Goal: Complete application form: Complete application form

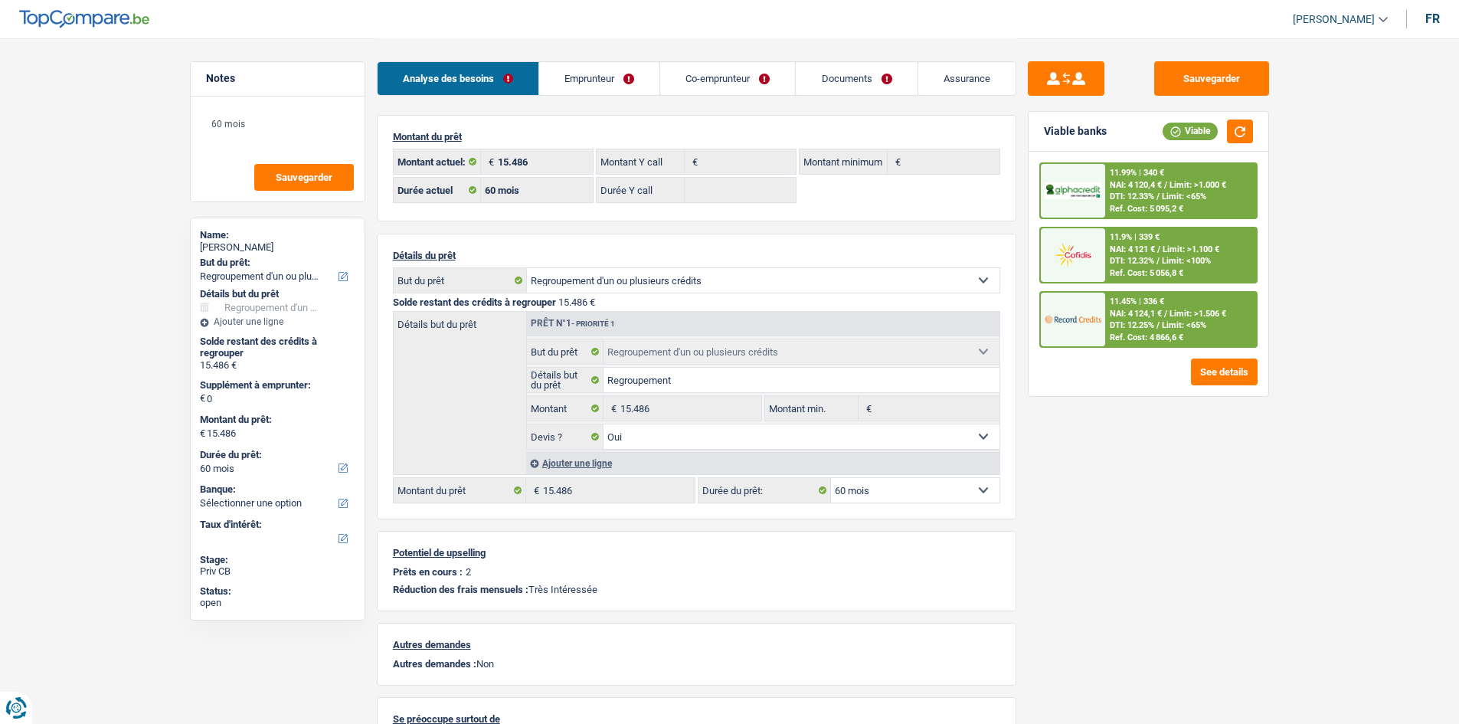
select select "refinancing"
select select "60"
select select "refinancing"
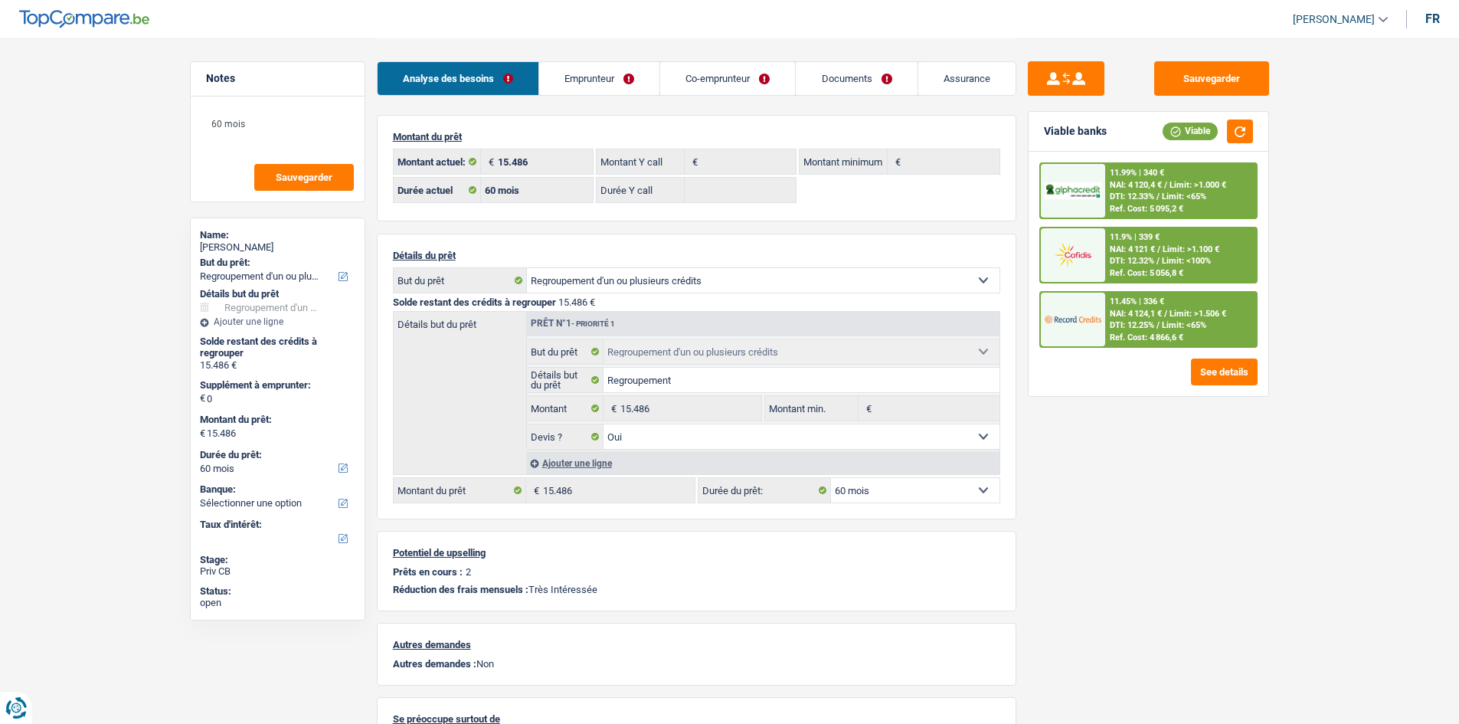
select select "refinancing"
select select "yes"
select select "60"
select select "publicEmployee"
select select "netSalary"
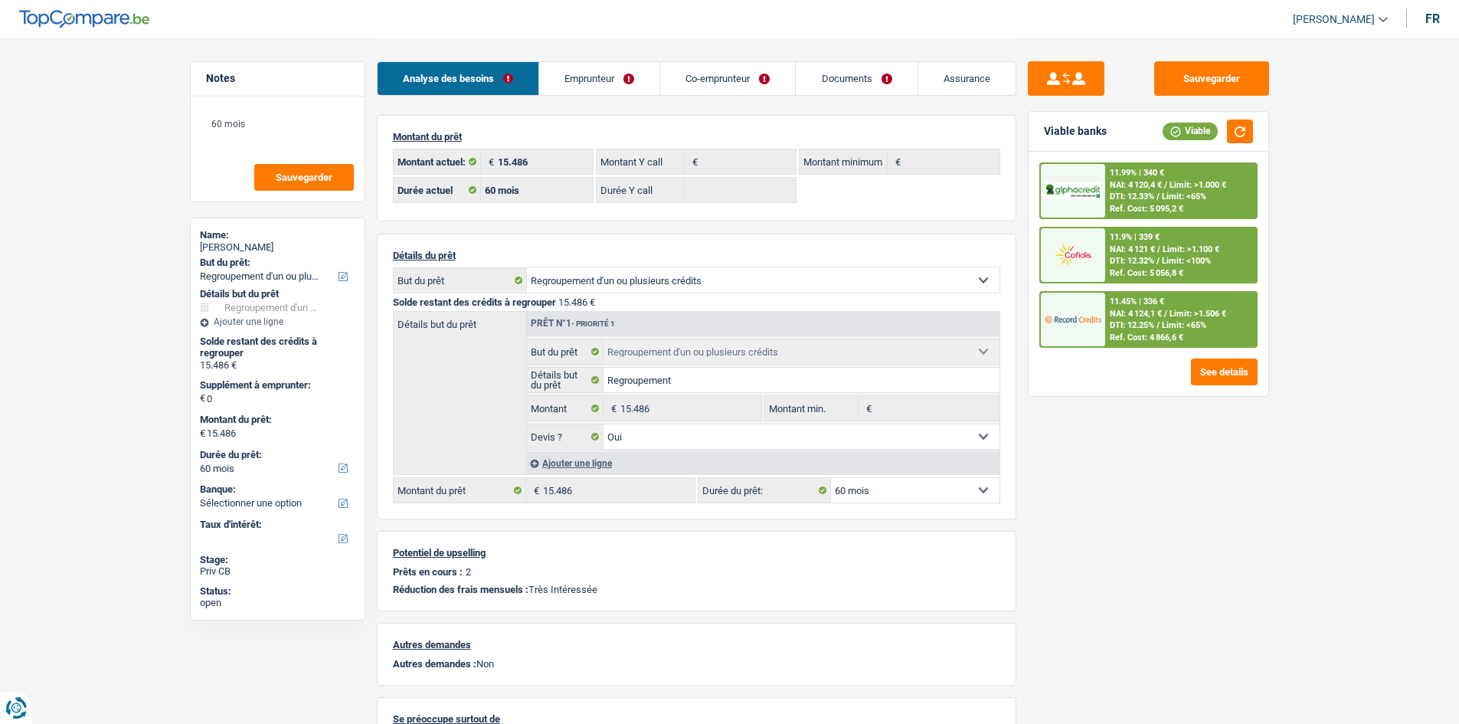
select select "mealVouchers"
select select "stateUniversityEu"
click at [1142, 504] on div "Sauvegarder Viable banks Viable 11.99% | 340 € NAI: 4 120,4 € / Limit: >1.000 €…" at bounding box center [1148, 380] width 264 height 638
click at [615, 80] on link "Emprunteur" at bounding box center [599, 78] width 120 height 33
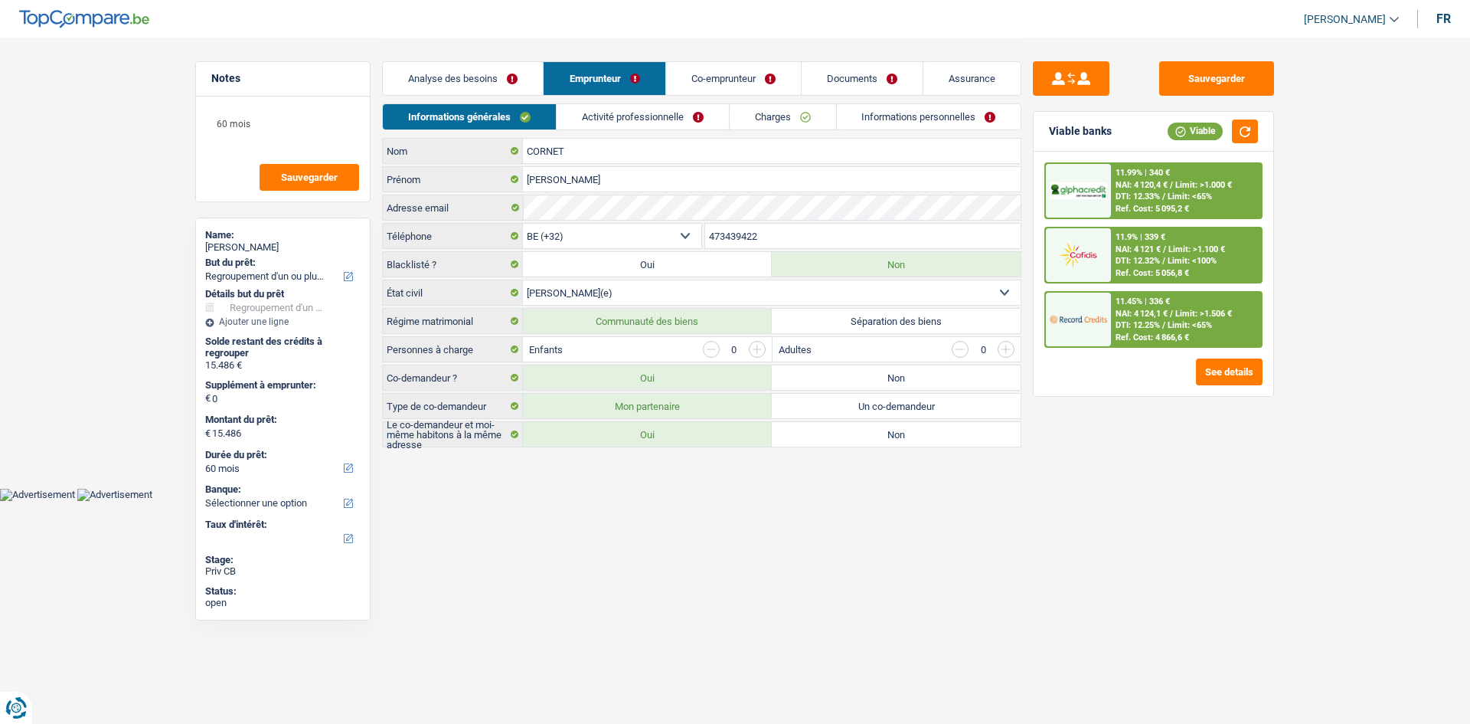
click at [655, 113] on link "Activité professionnelle" at bounding box center [643, 116] width 172 height 25
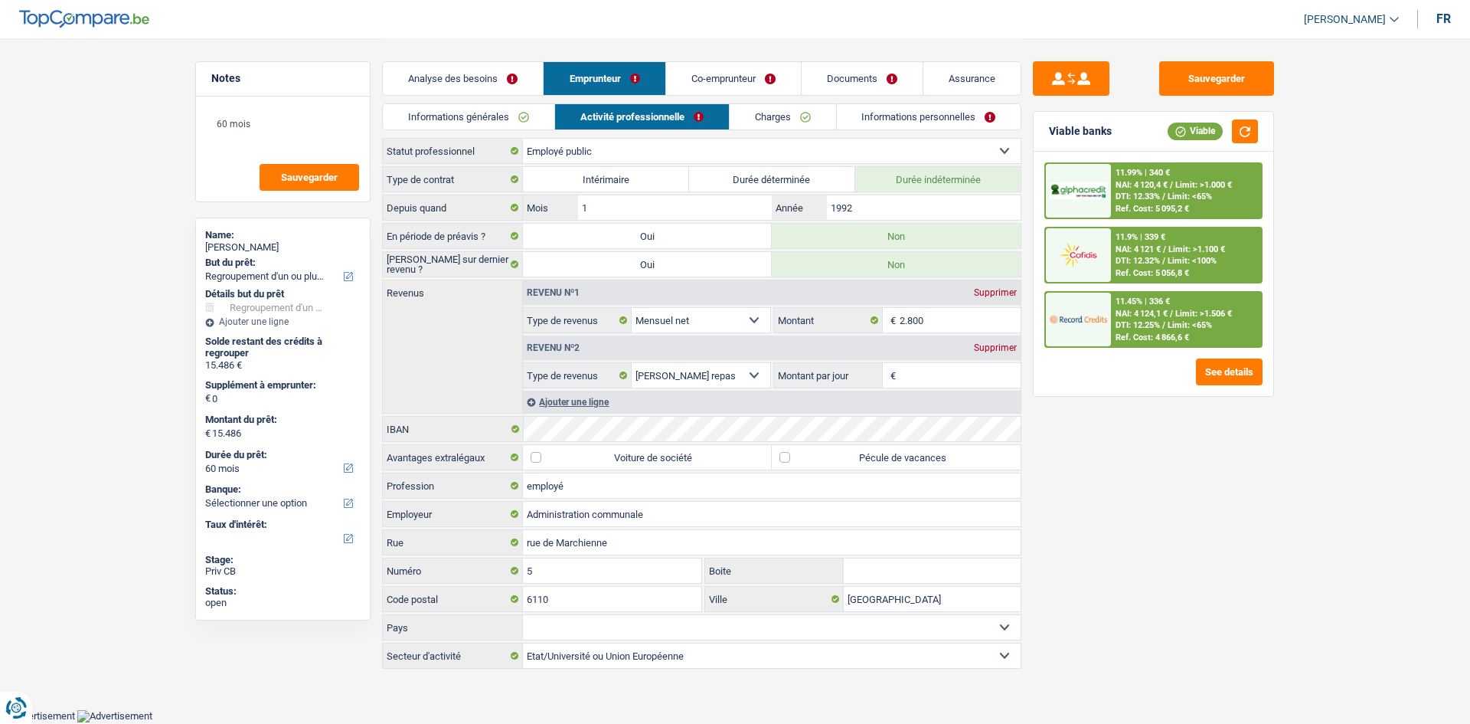
click at [813, 115] on link "Charges" at bounding box center [783, 116] width 106 height 25
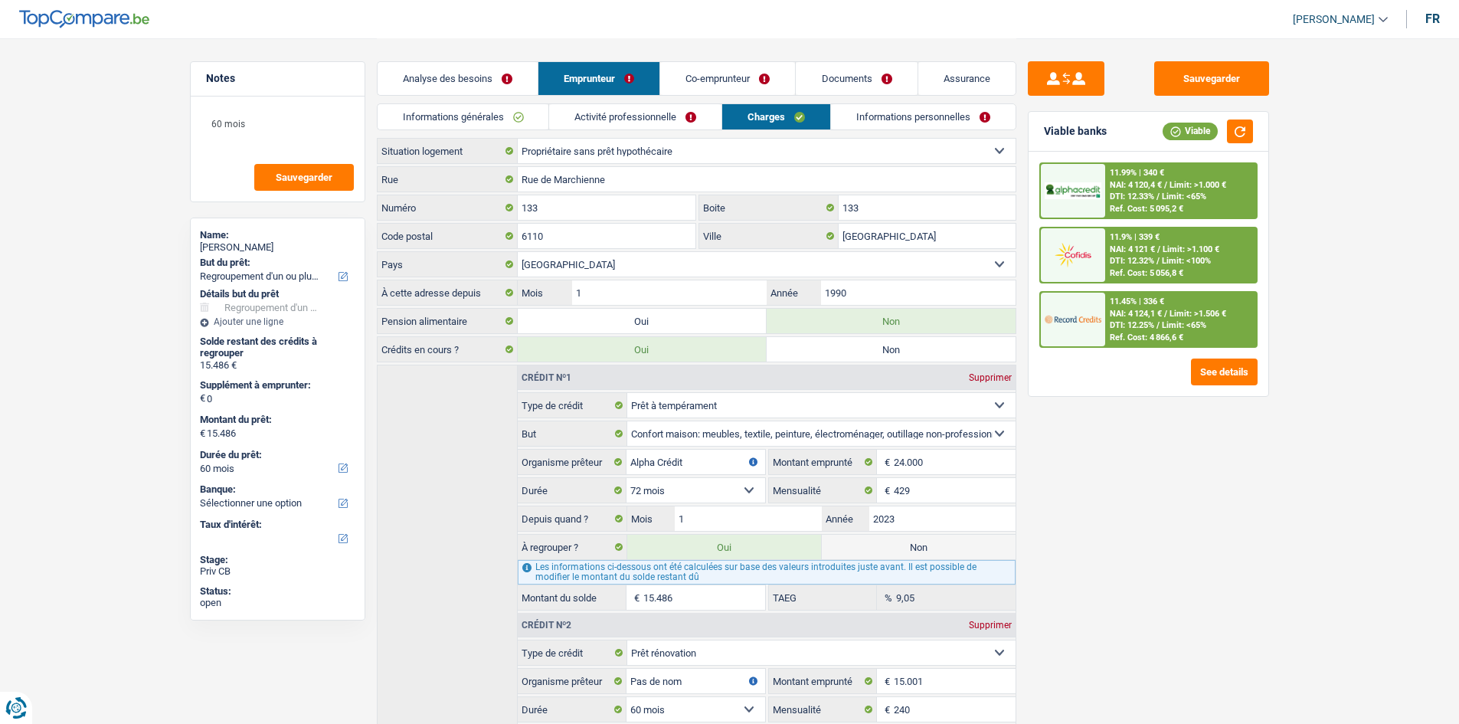
click at [893, 117] on link "Informations personnelles" at bounding box center [923, 116] width 185 height 25
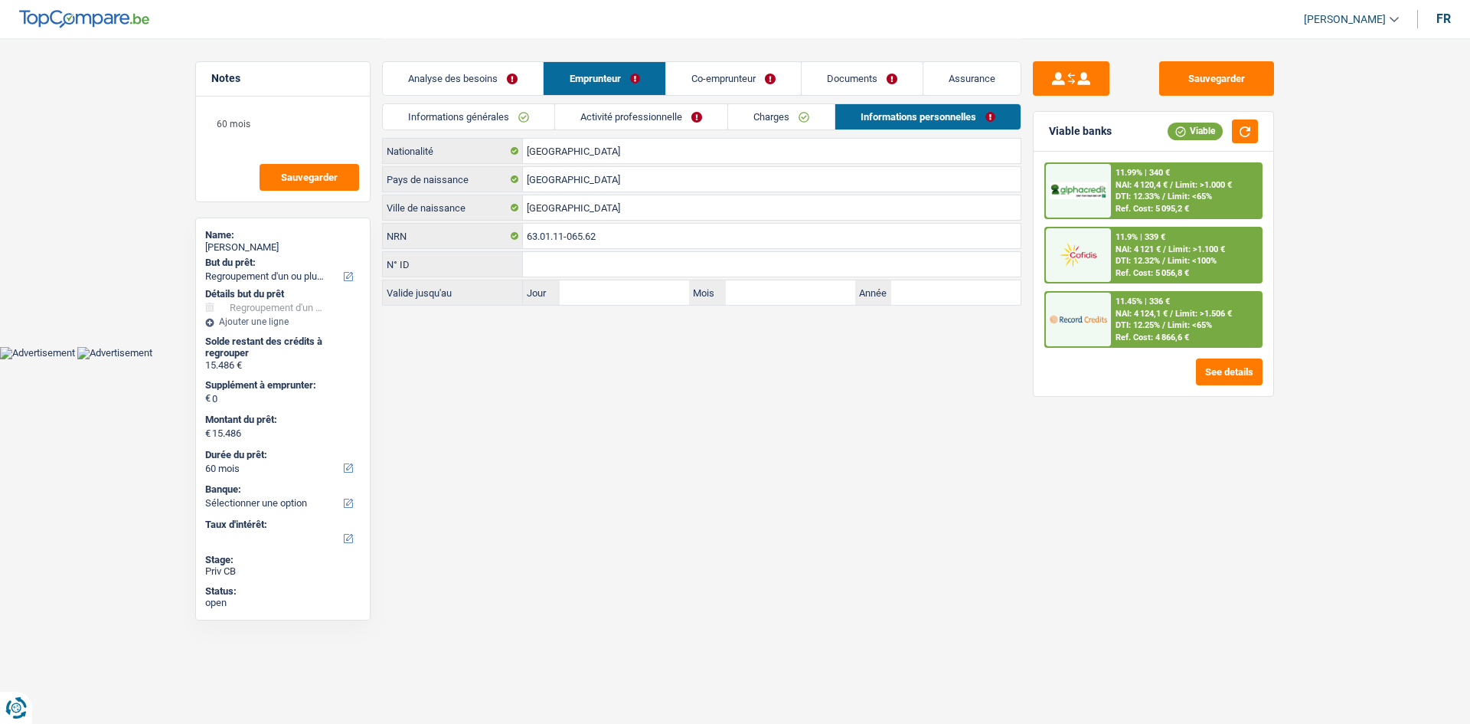
click at [756, 79] on link "Co-emprunteur" at bounding box center [733, 78] width 135 height 33
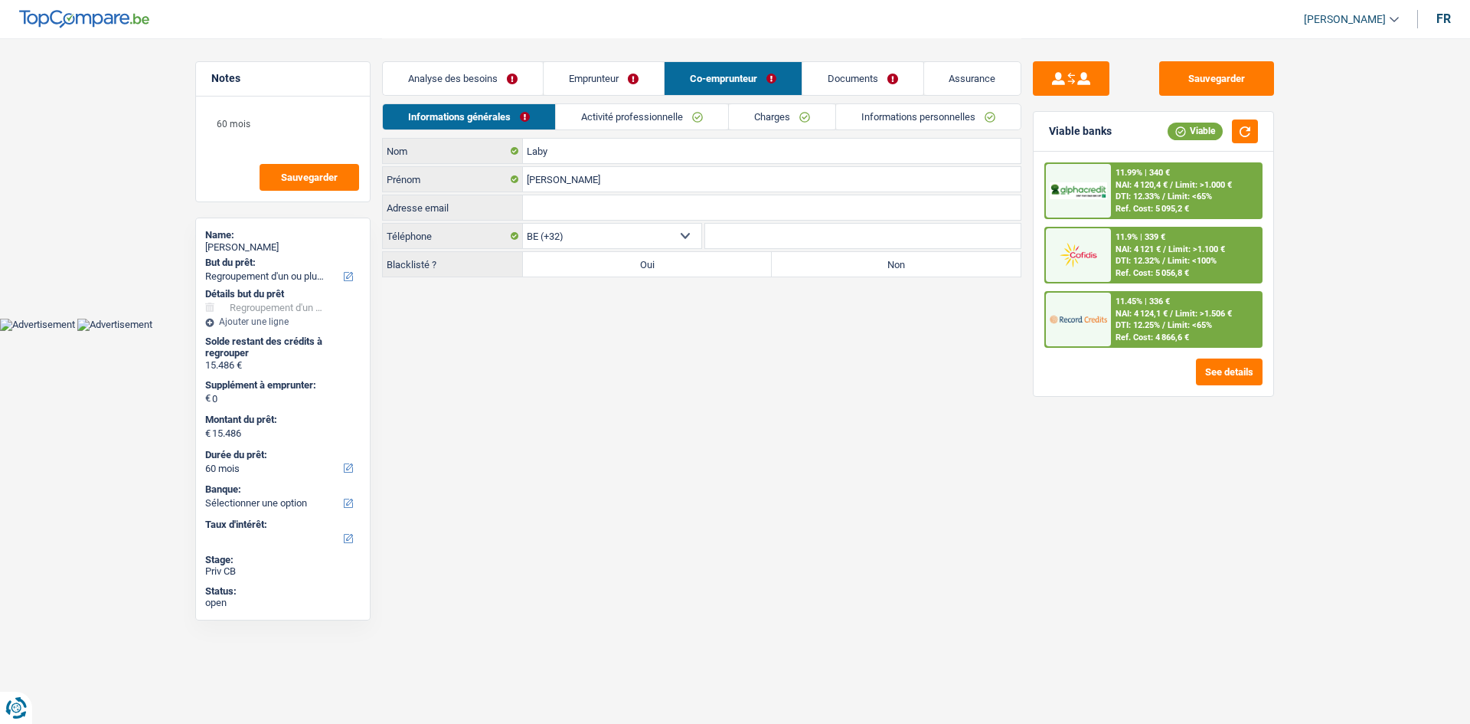
click at [645, 119] on link "Activité professionnelle" at bounding box center [642, 116] width 172 height 25
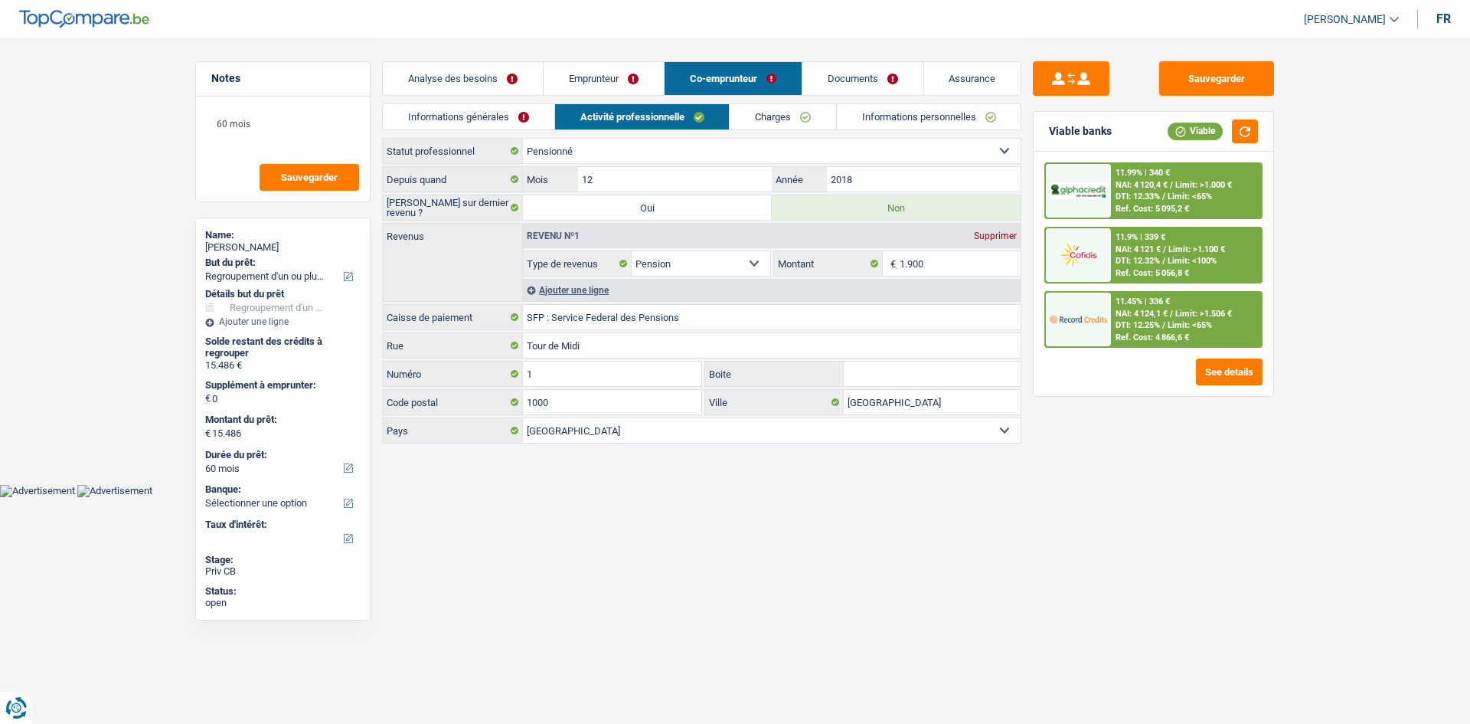
click at [1223, 252] on span "Limit: >1.100 €" at bounding box center [1196, 249] width 57 height 10
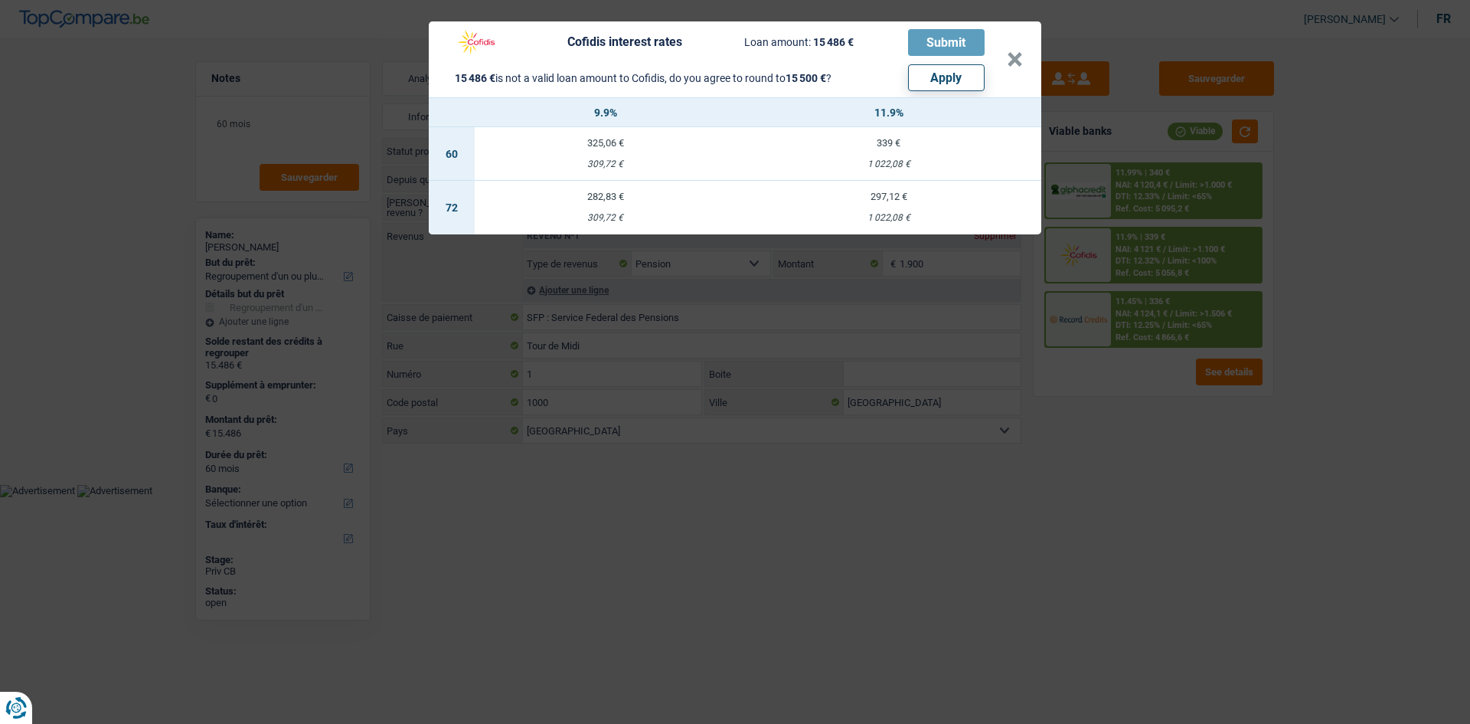
click at [1166, 436] on div "Cofidis interest rates Loan amount: 15 486 € Submit 15 486 € is not a valid loa…" at bounding box center [735, 362] width 1470 height 724
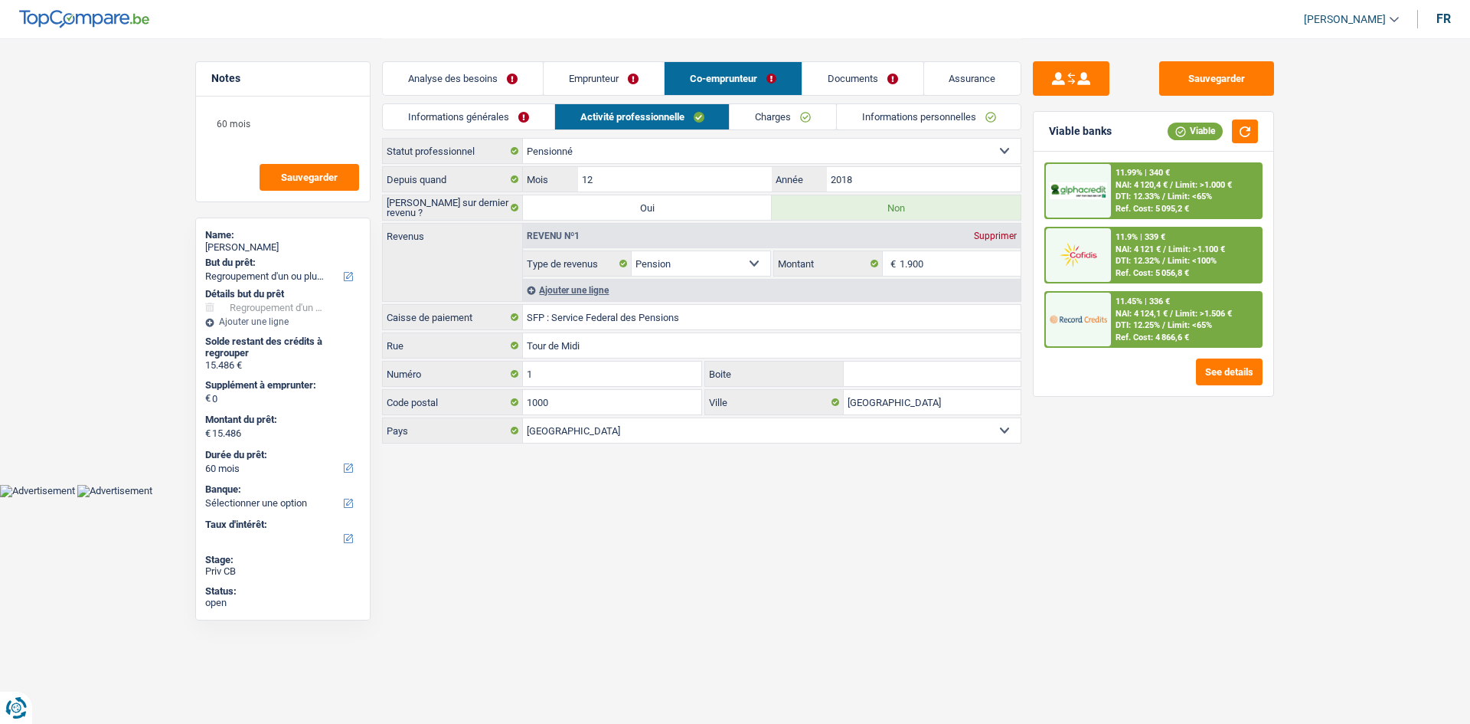
click at [758, 115] on link "Charges" at bounding box center [783, 116] width 106 height 25
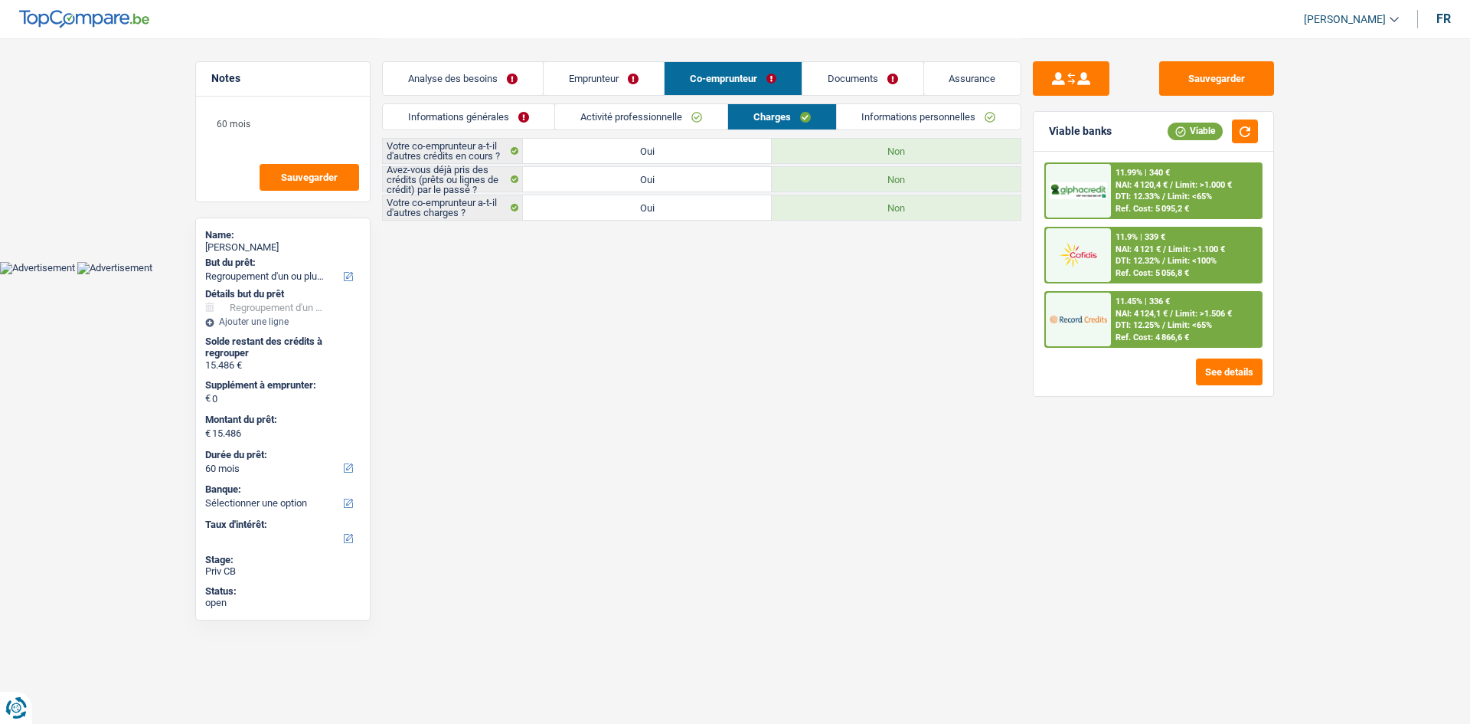
click at [908, 116] on link "Informations personnelles" at bounding box center [929, 116] width 185 height 25
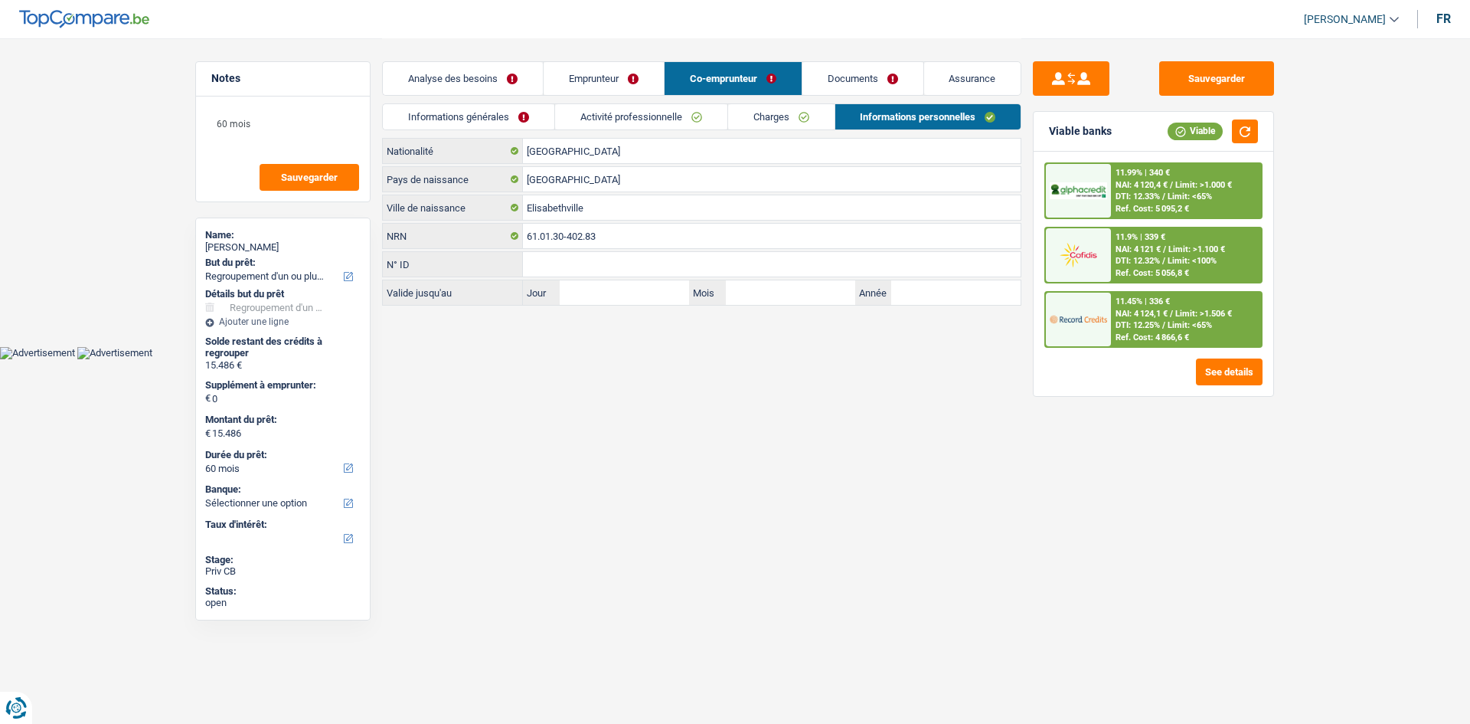
click at [625, 72] on link "Emprunteur" at bounding box center [604, 78] width 120 height 33
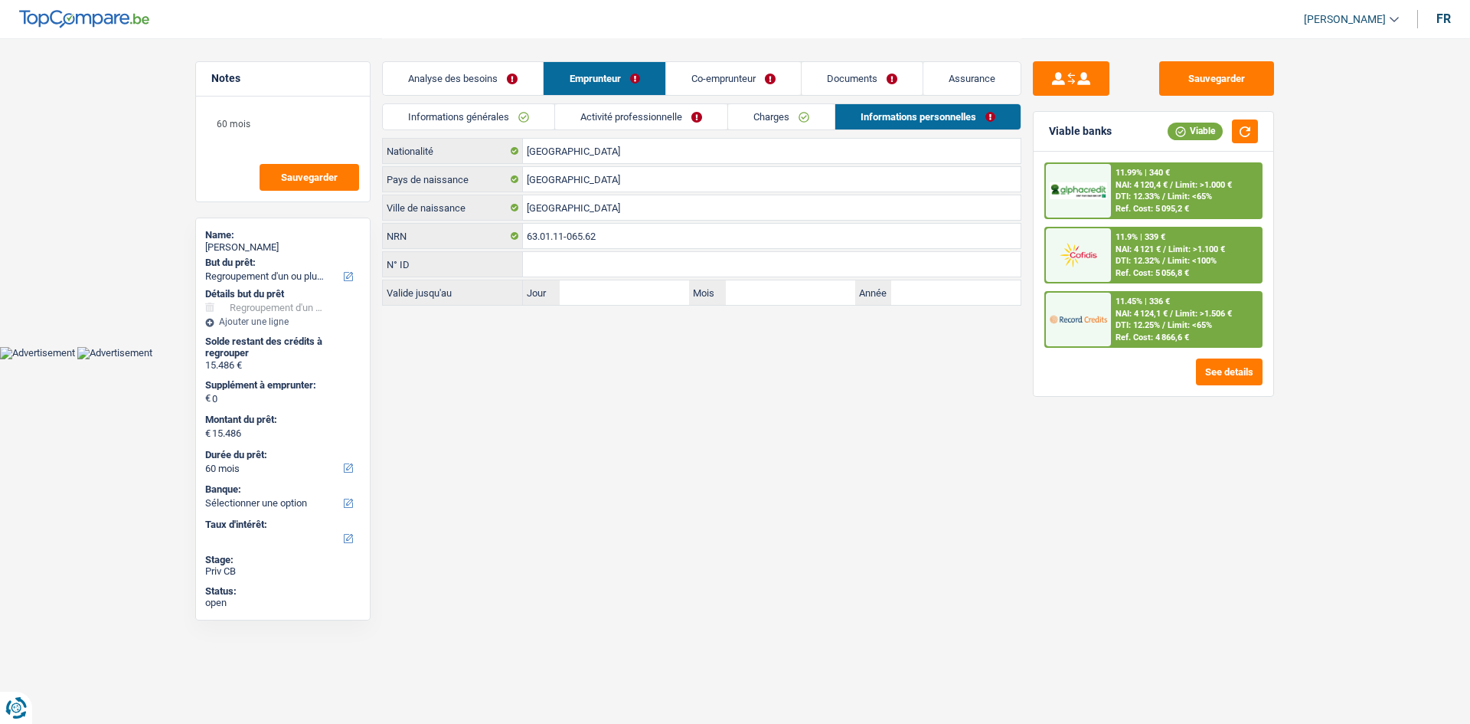
click at [796, 112] on link "Charges" at bounding box center [781, 116] width 106 height 25
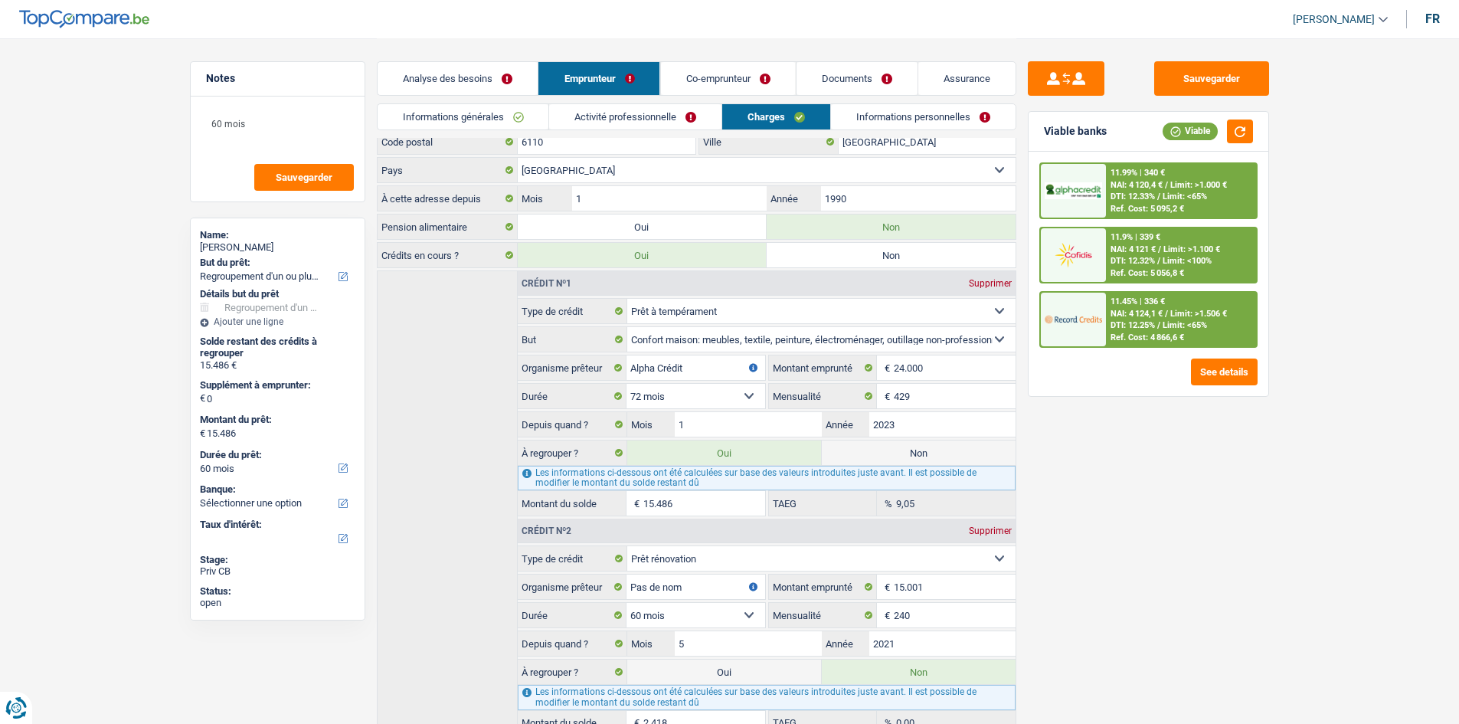
scroll to position [185, 0]
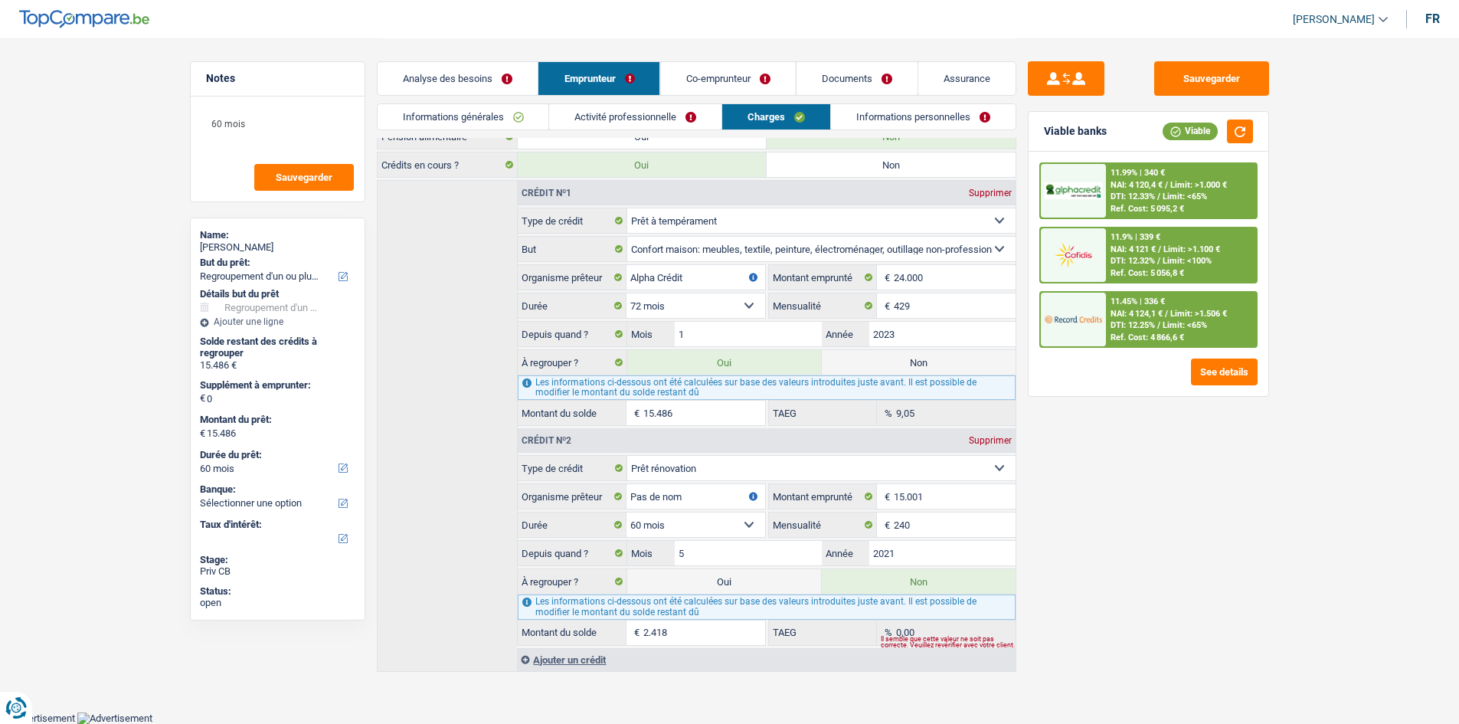
click at [1127, 512] on div "Sauvegarder Viable banks Viable 11.99% | 340 € NAI: 4 120,4 € / Limit: >1.000 €…" at bounding box center [1148, 380] width 264 height 638
click at [755, 77] on link "Co-emprunteur" at bounding box center [727, 78] width 135 height 33
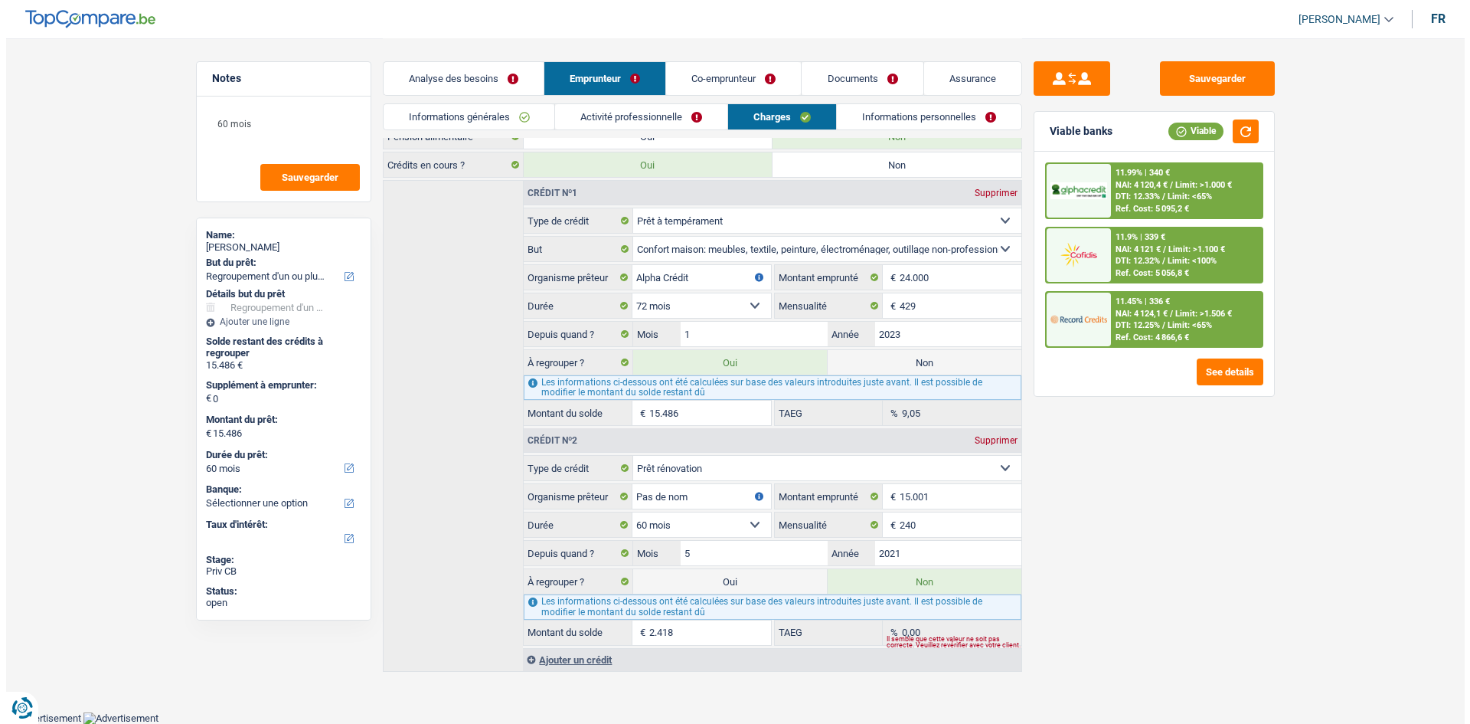
scroll to position [0, 0]
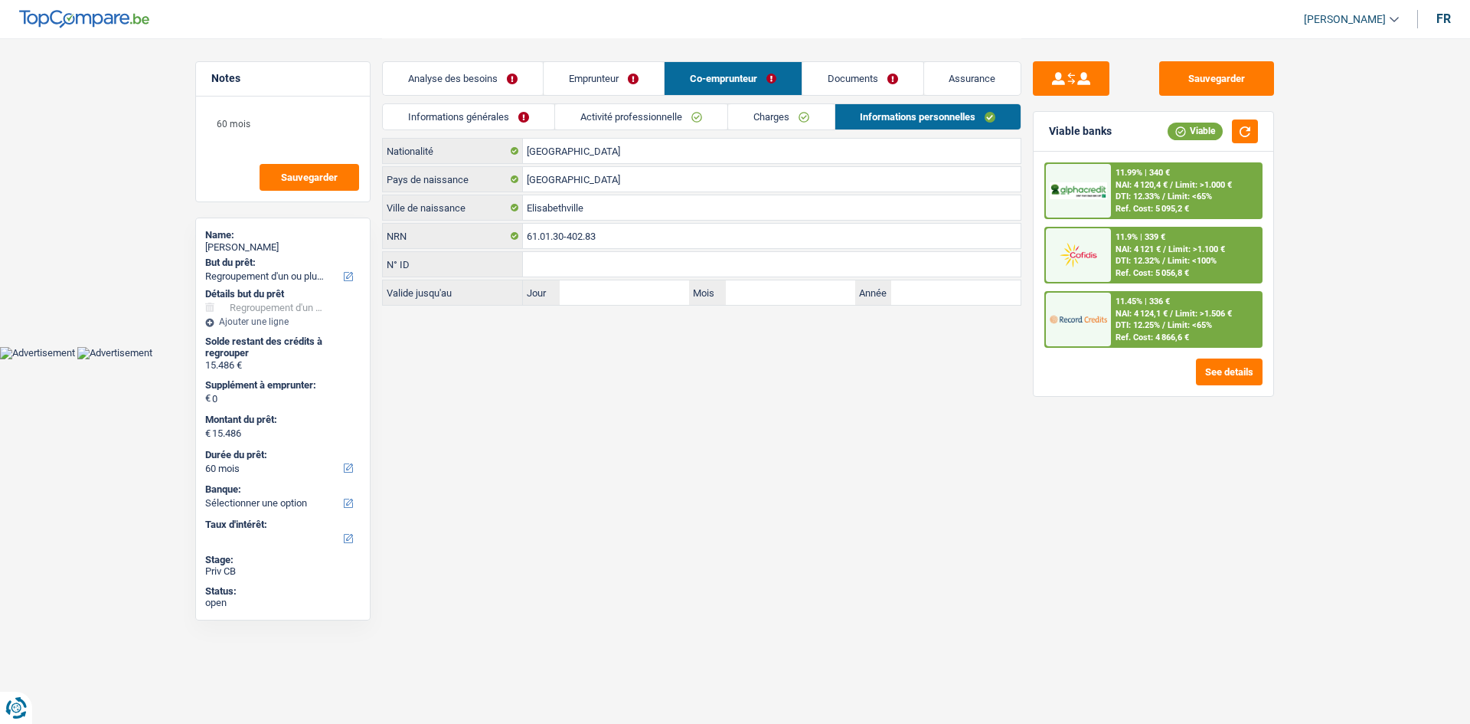
click at [502, 113] on link "Informations générales" at bounding box center [469, 116] width 172 height 25
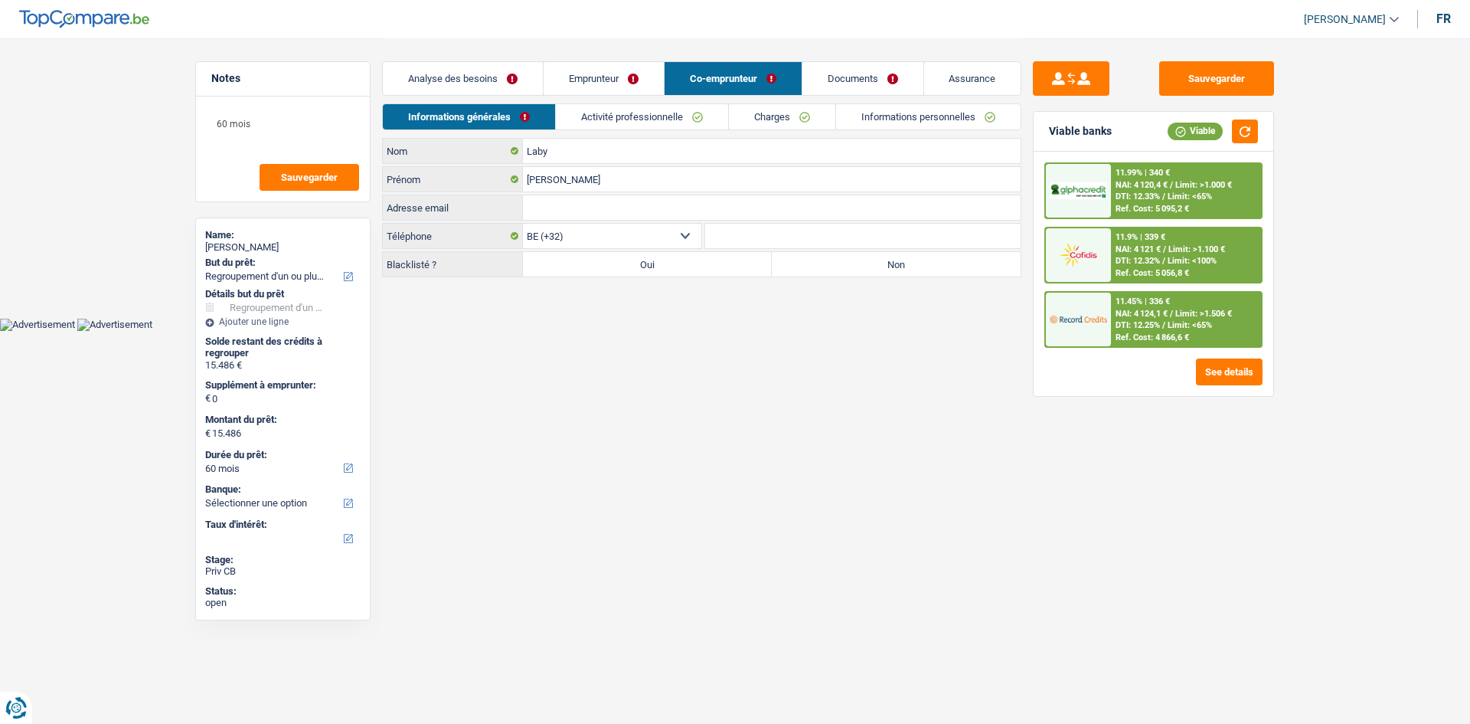
click at [835, 331] on html "Vous avez le contrôle de vos données Nous utilisons des cookies, tout comme nos…" at bounding box center [735, 165] width 1470 height 331
click at [622, 93] on link "Emprunteur" at bounding box center [604, 78] width 120 height 33
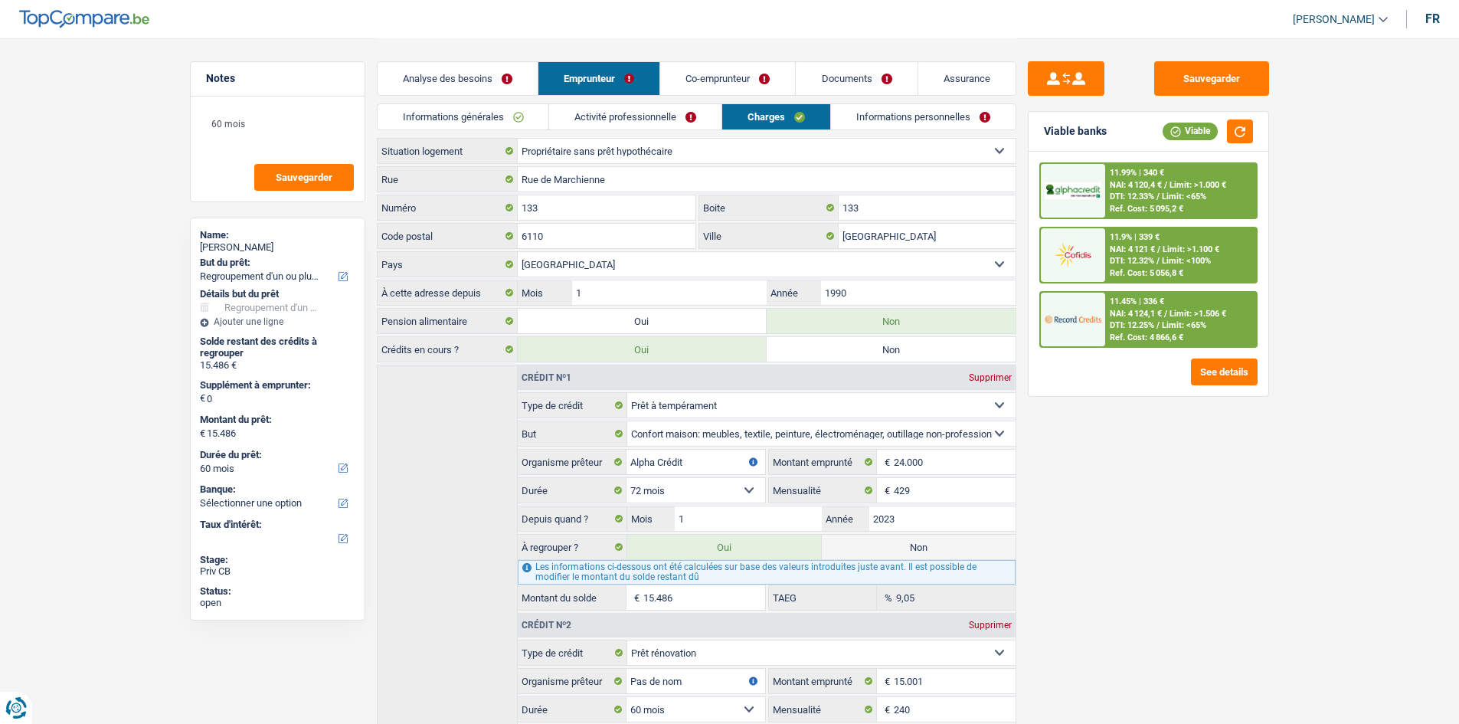
click at [505, 116] on link "Informations générales" at bounding box center [463, 116] width 172 height 25
